Goal: Task Accomplishment & Management: Use online tool/utility

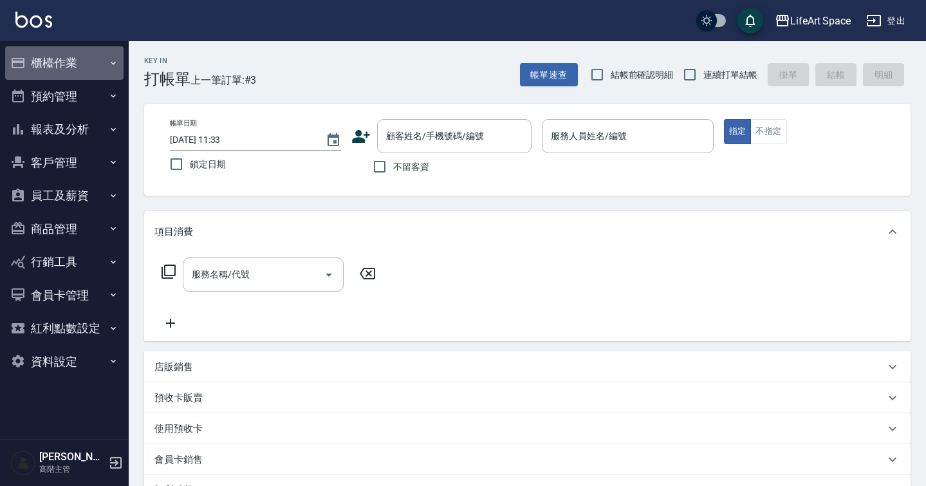
click at [105, 64] on button "櫃檯作業" at bounding box center [64, 62] width 118 height 33
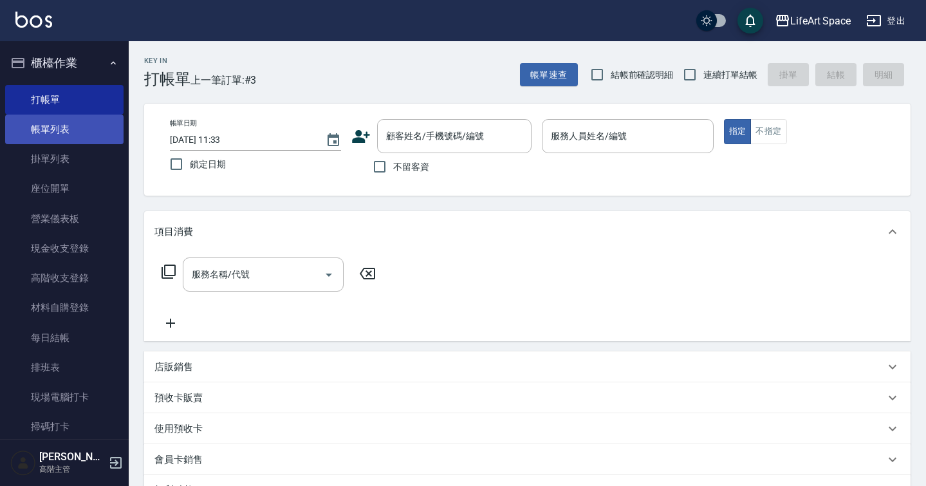
click at [98, 140] on link "帳單列表" at bounding box center [64, 130] width 118 height 30
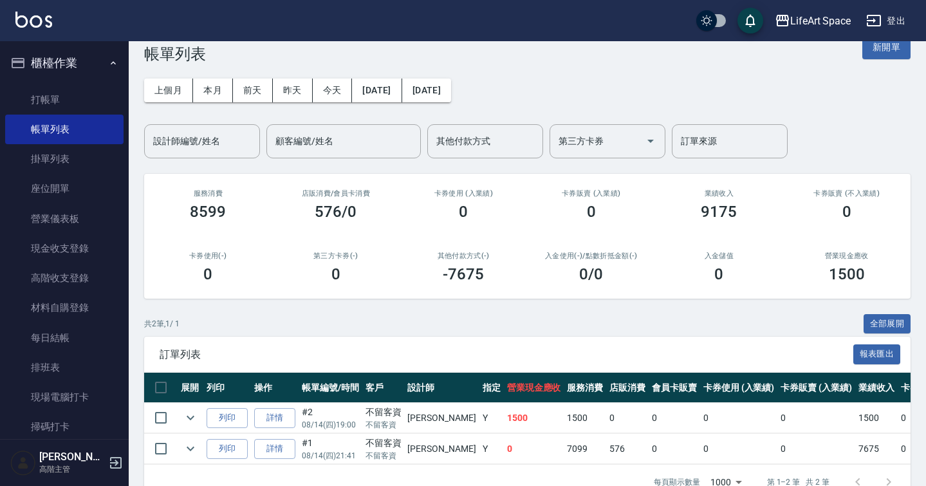
scroll to position [62, 0]
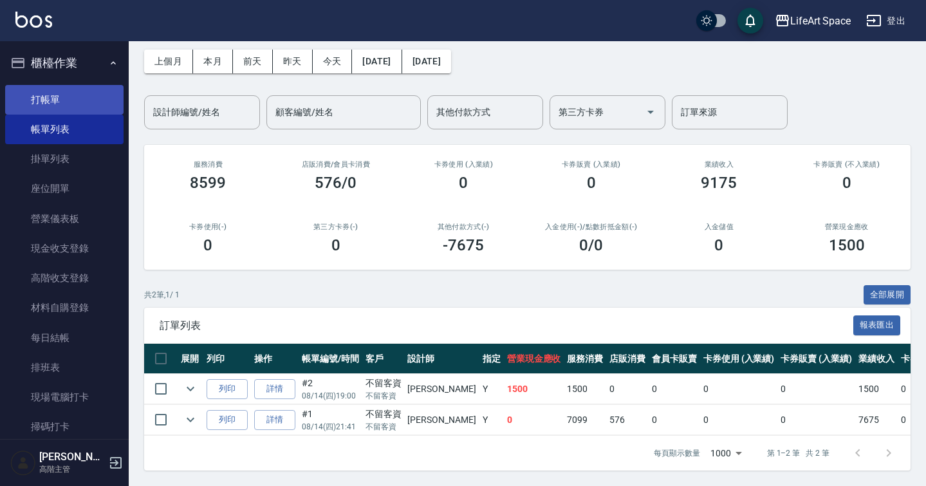
click at [42, 95] on link "打帳單" at bounding box center [64, 100] width 118 height 30
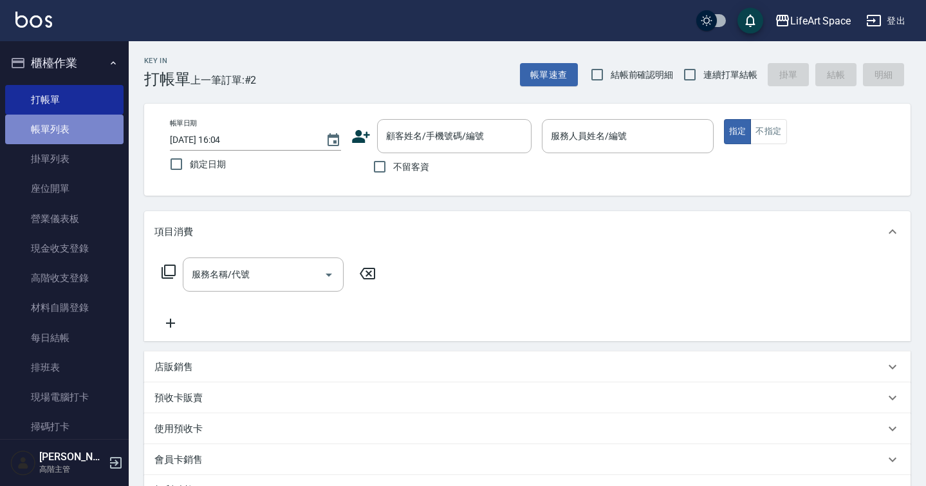
click at [70, 133] on link "帳單列表" at bounding box center [64, 130] width 118 height 30
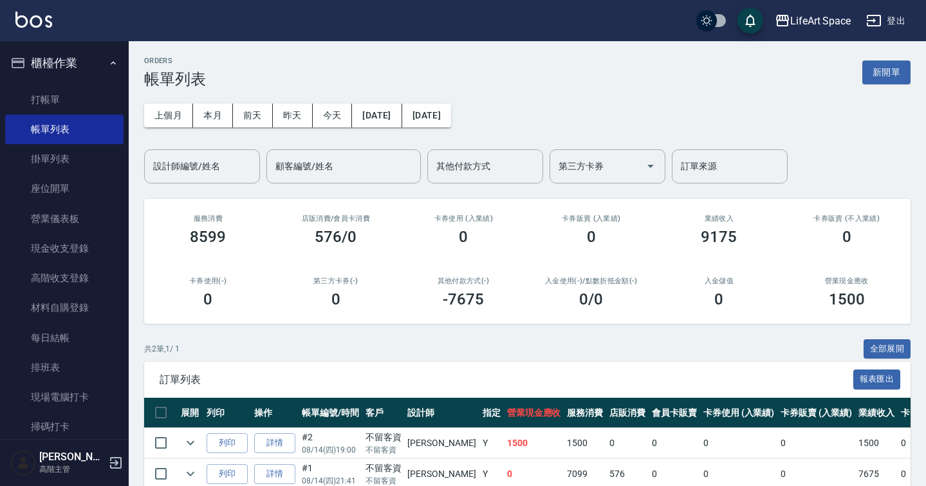
scroll to position [14, 0]
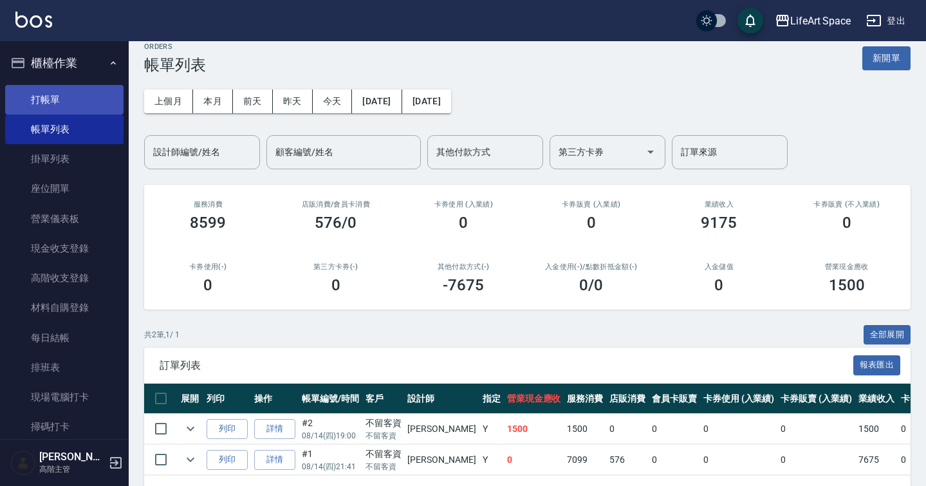
click at [76, 88] on link "打帳單" at bounding box center [64, 100] width 118 height 30
